Goal: Navigation & Orientation: Find specific page/section

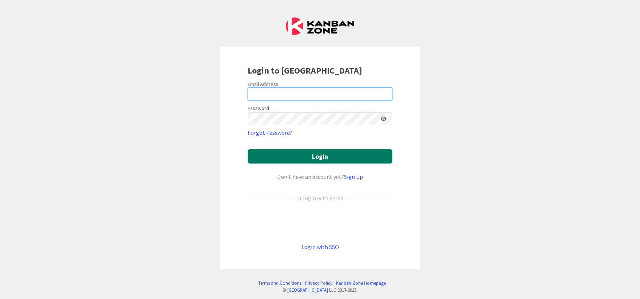
type input "[EMAIL_ADDRESS][DOMAIN_NAME]"
click at [282, 160] on button "Login" at bounding box center [320, 156] width 145 height 14
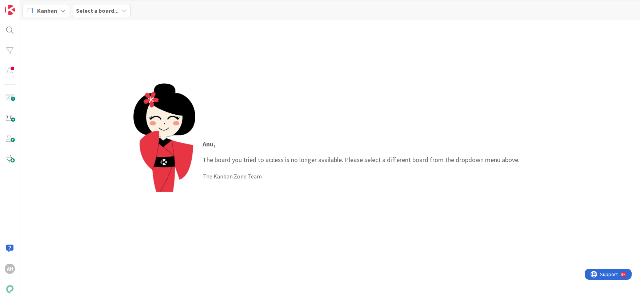
click at [115, 12] on b "Select a board..." at bounding box center [97, 10] width 43 height 7
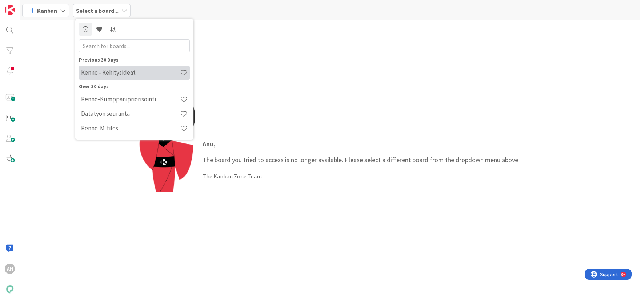
click at [137, 71] on h4 "Kenno - Kehitysideat" at bounding box center [130, 72] width 99 height 7
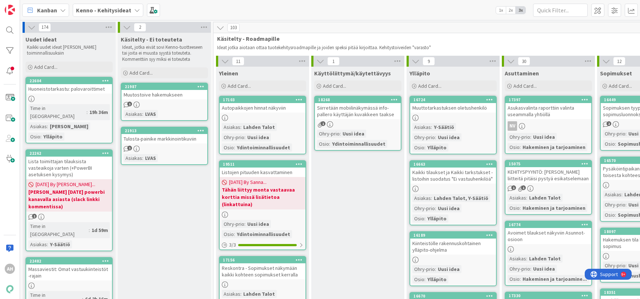
click at [131, 11] on div "Kenno - Kehitysideat" at bounding box center [108, 10] width 71 height 13
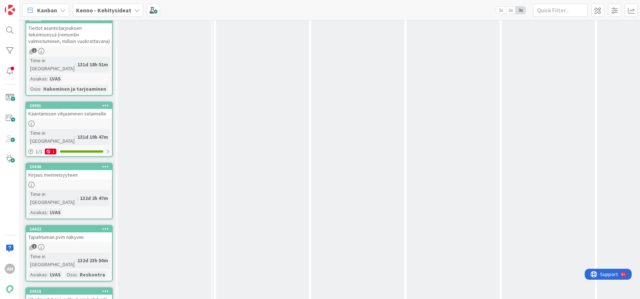
scroll to position [2474, 0]
